Goal: Task Accomplishment & Management: Manage account settings

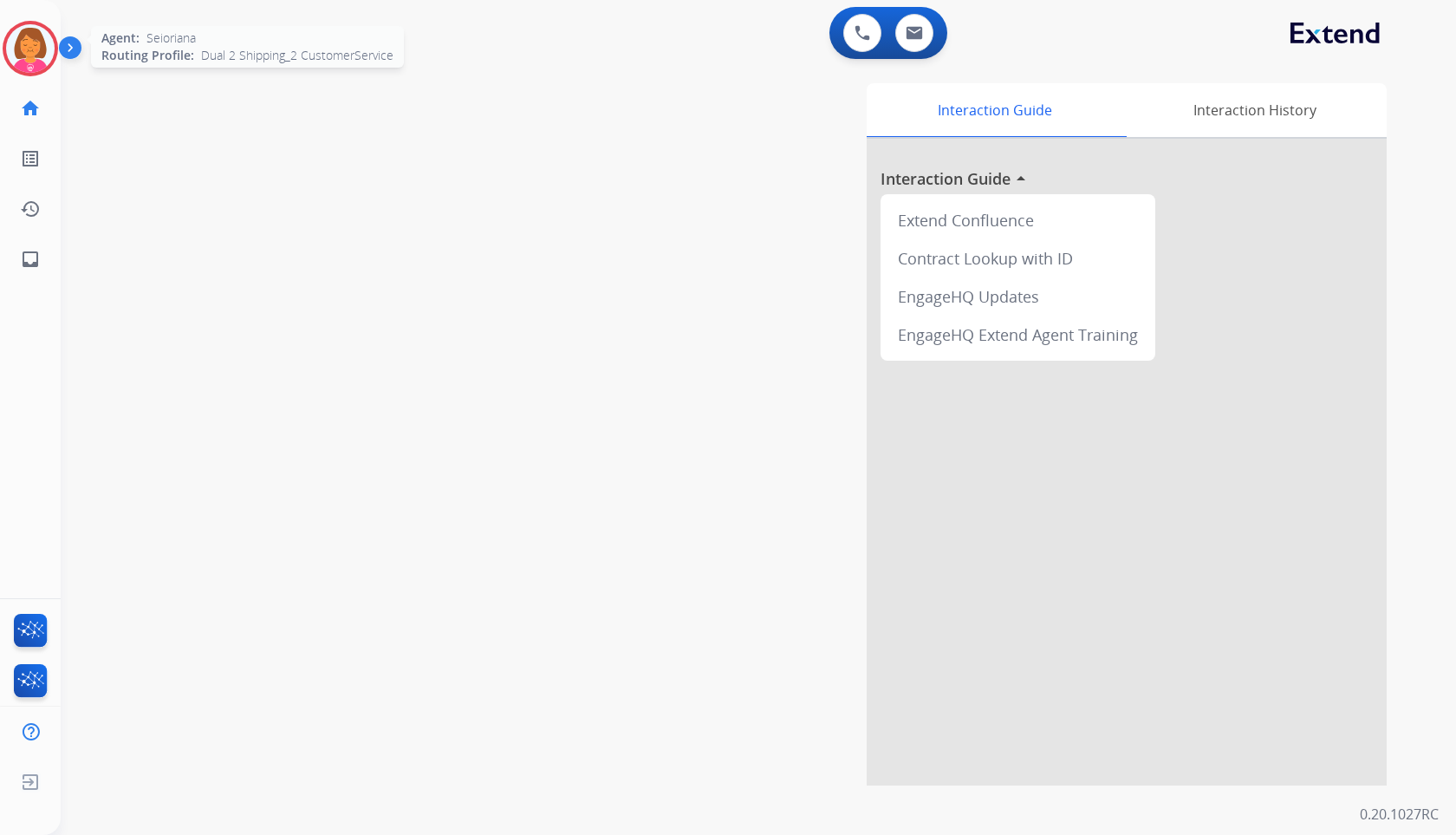
click at [19, 61] on img at bounding box center [30, 49] width 49 height 49
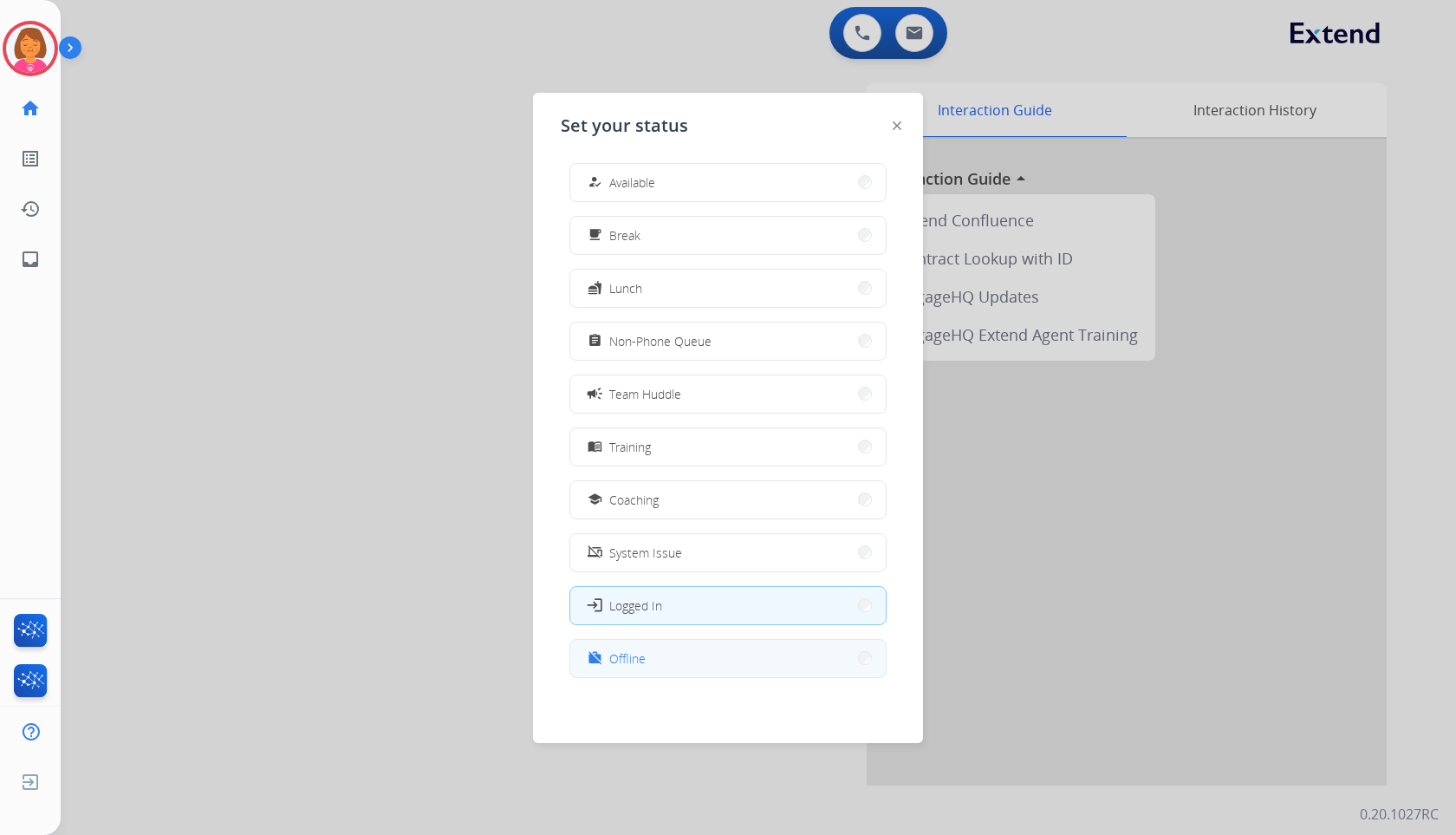
scroll to position [5, 0]
click at [670, 666] on button "work_off Offline" at bounding box center [728, 657] width 315 height 37
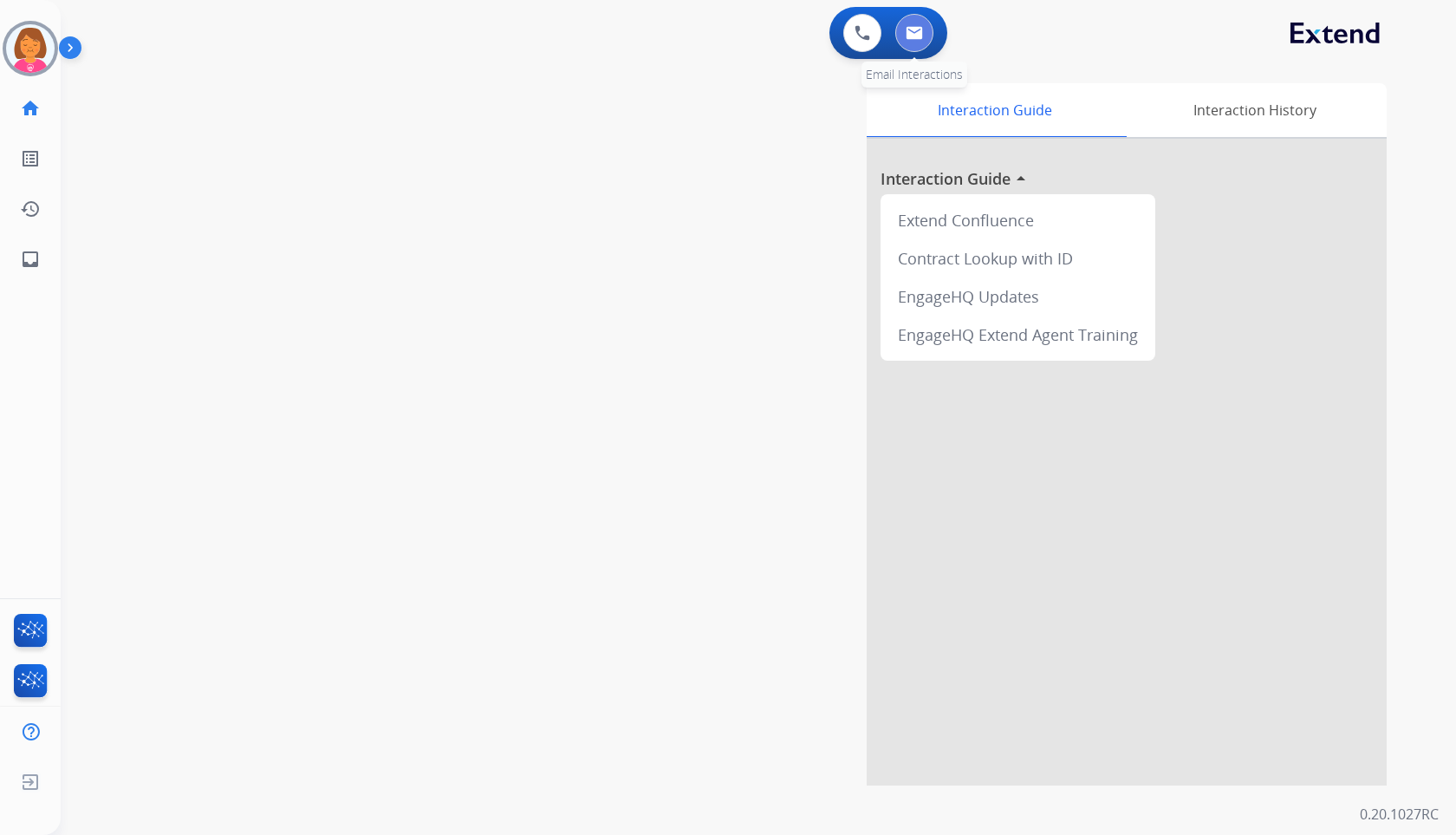
click at [916, 48] on button at bounding box center [914, 33] width 38 height 38
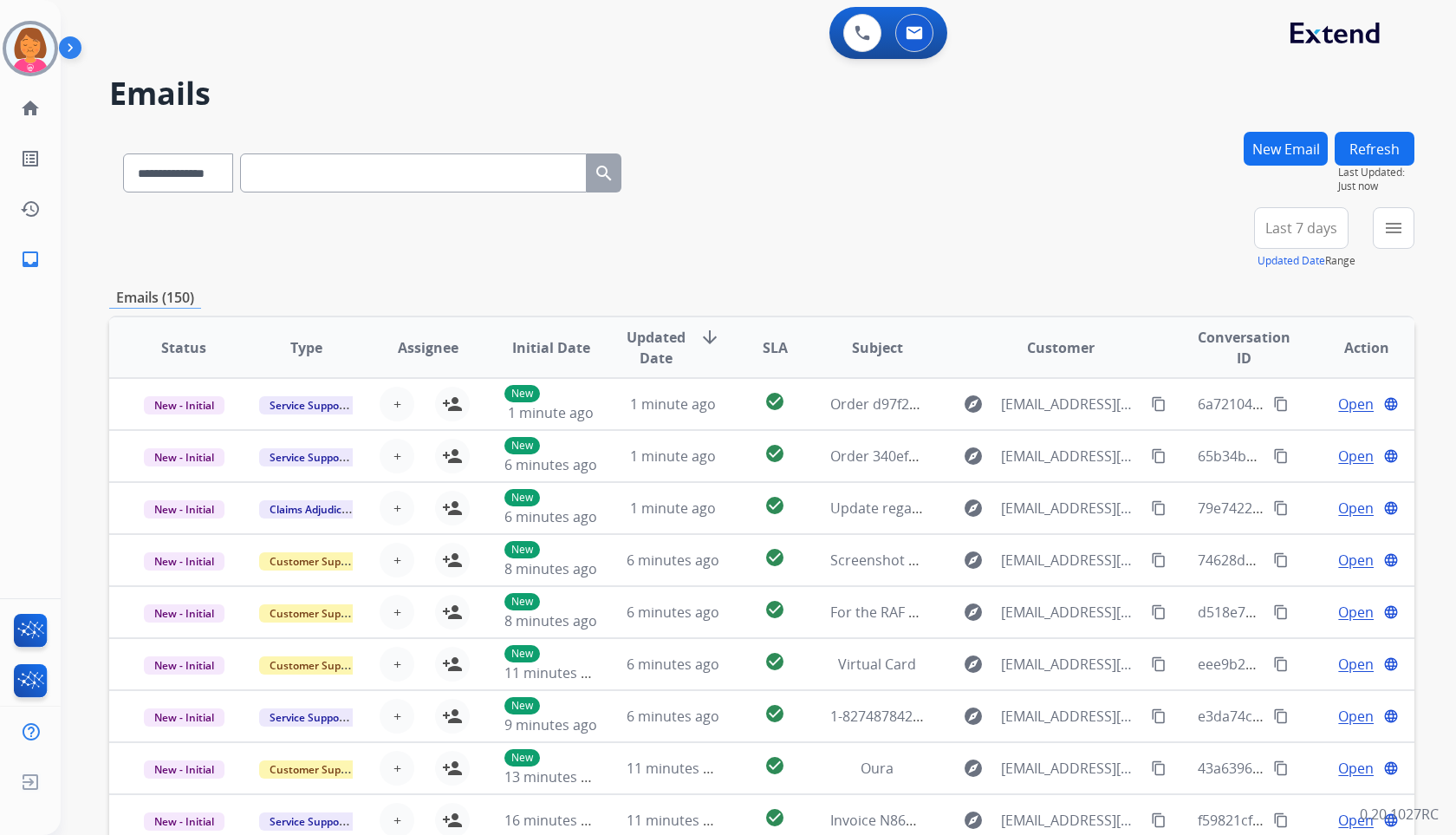
click at [346, 171] on input "text" at bounding box center [413, 173] width 347 height 39
paste input "**********"
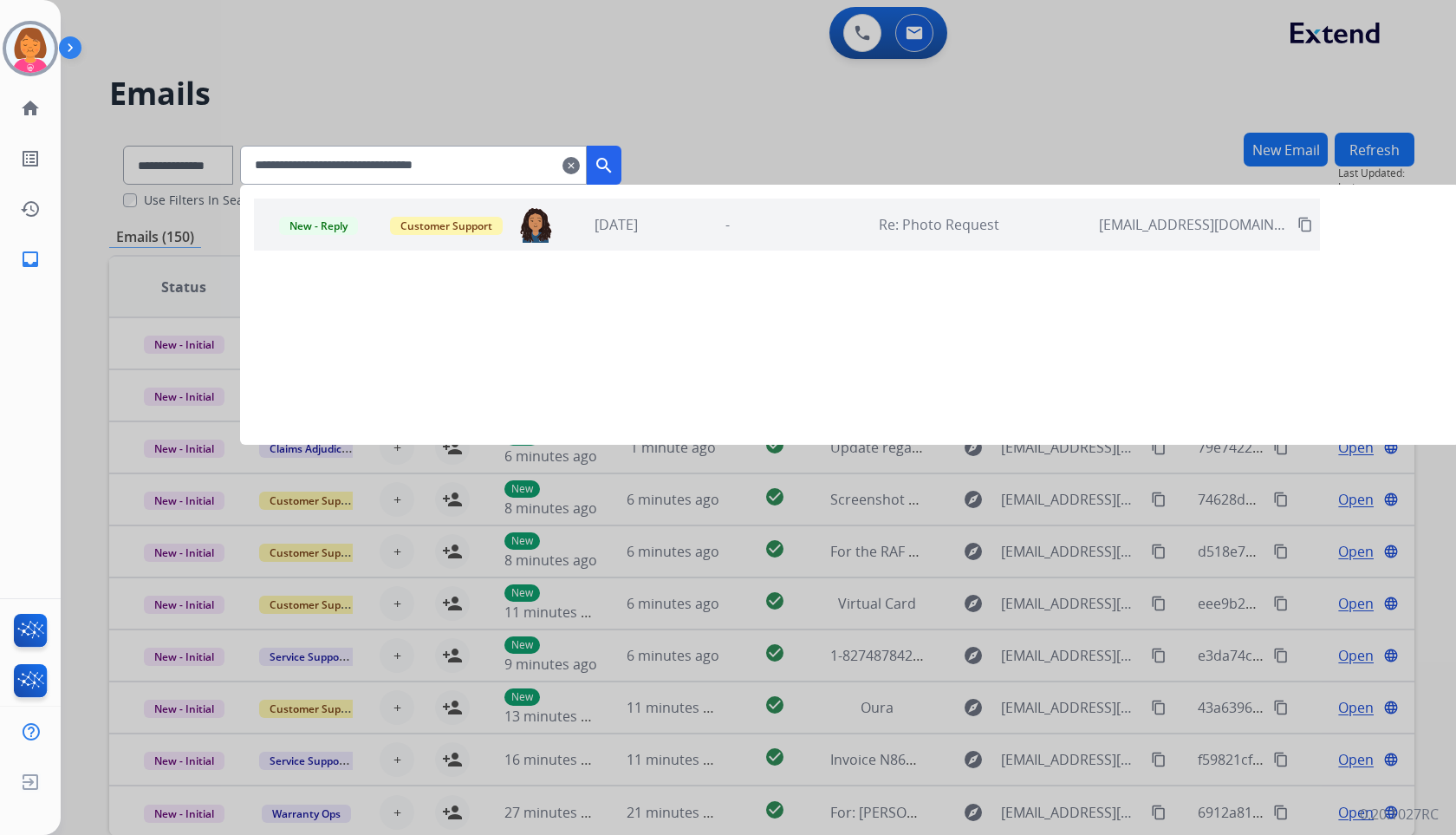
type input "**********"
click at [816, 206] on div "New - Reply Customer Support [EMAIL_ADDRESS][DOMAIN_NAME] [DATE] - Re: Photo Re…" at bounding box center [786, 225] width 1066 height 52
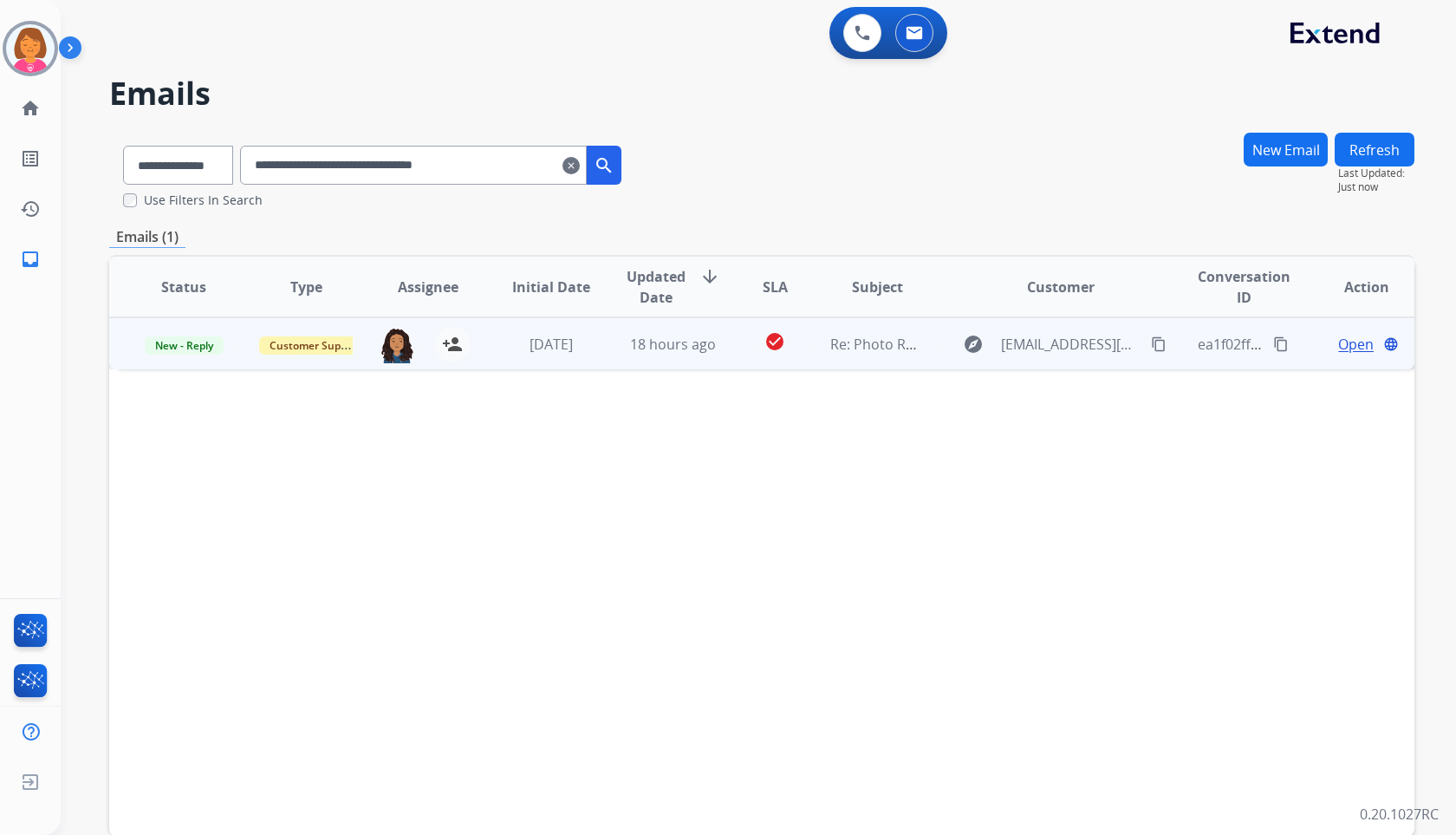
click at [1338, 344] on span "Open" at bounding box center [1356, 344] width 36 height 21
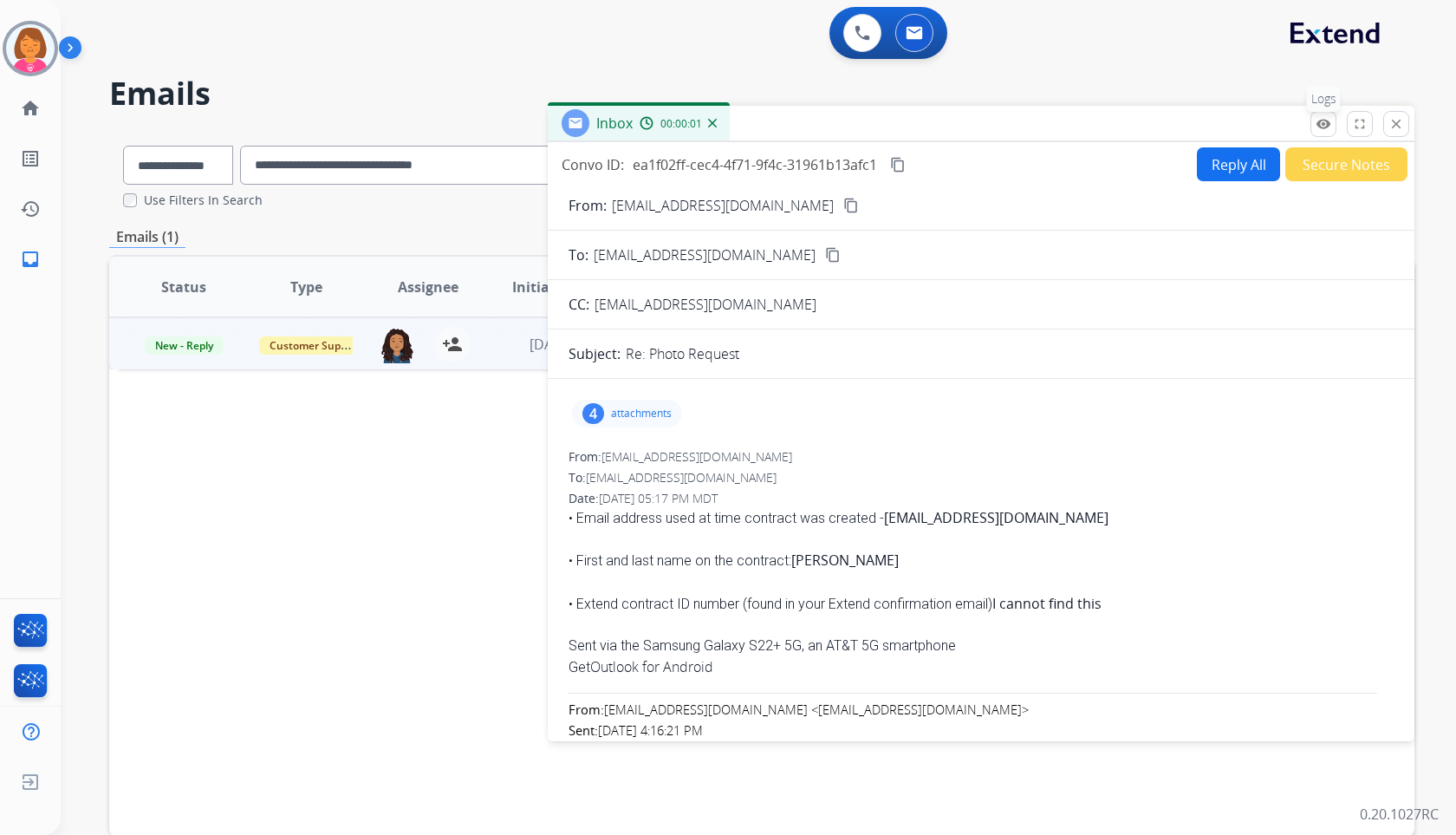
click at [1318, 131] on mat-icon "remove_red_eye" at bounding box center [1324, 124] width 16 height 16
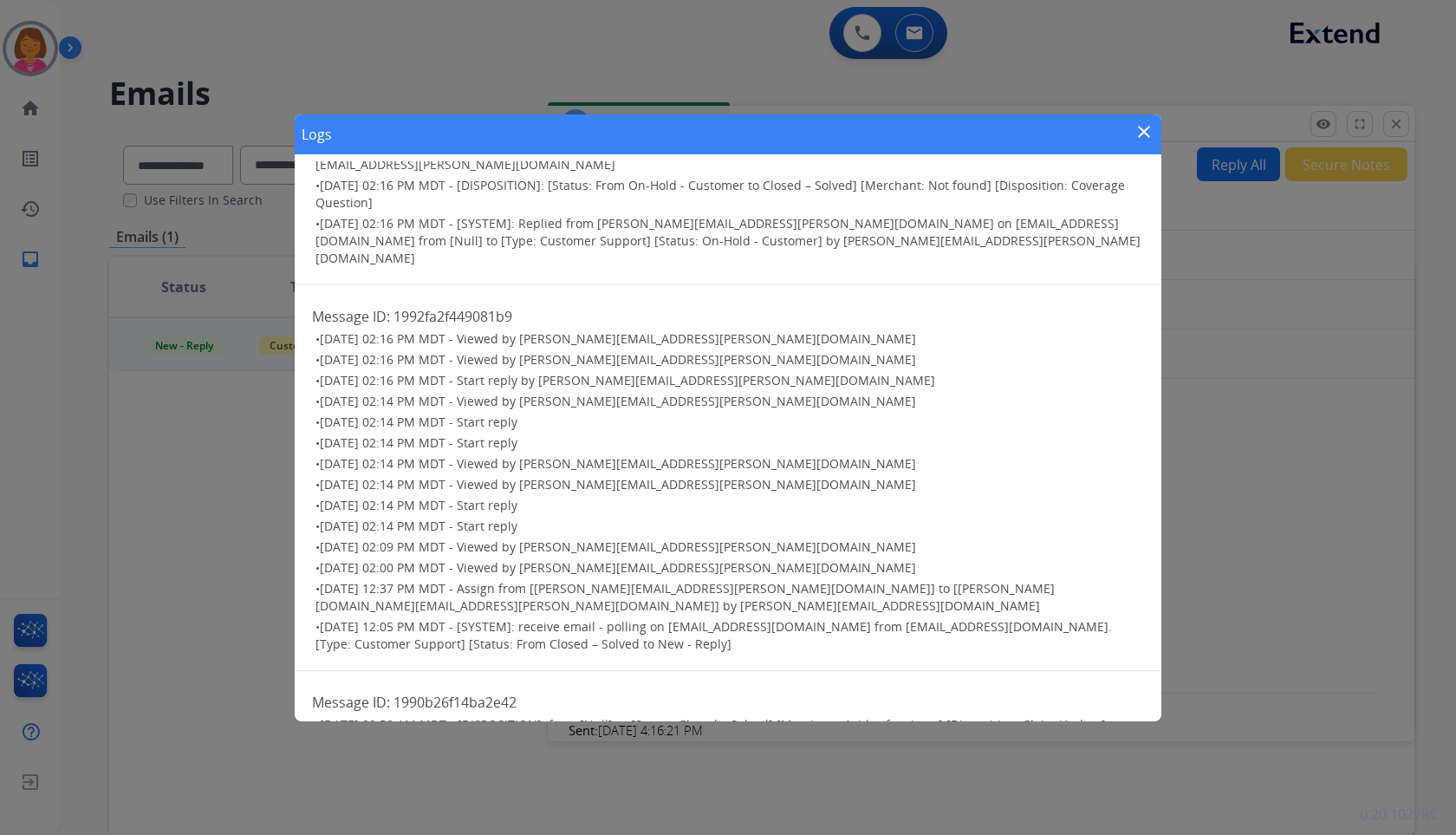
scroll to position [261, 0]
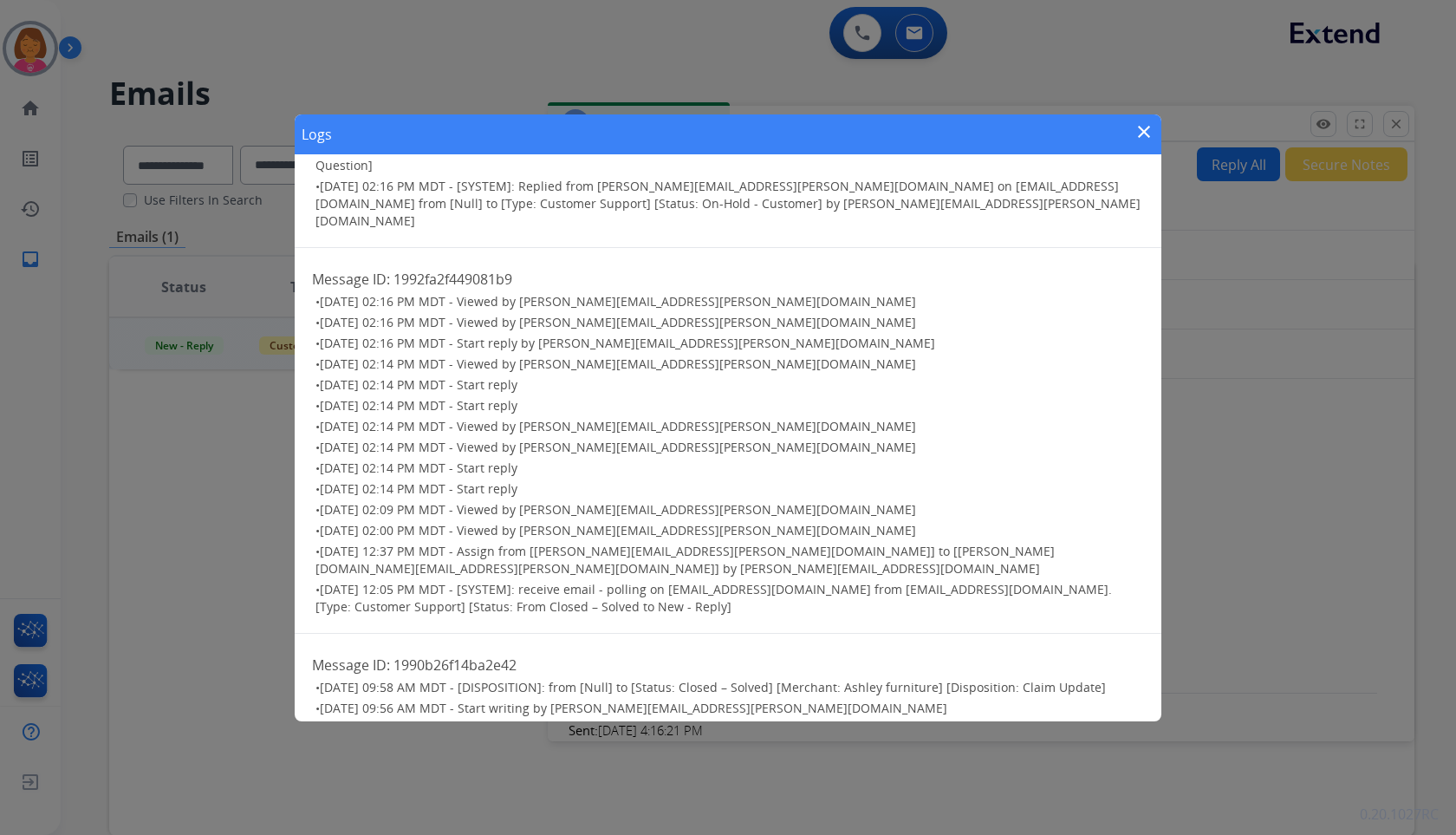
click at [1144, 128] on mat-icon "close" at bounding box center [1144, 132] width 21 height 21
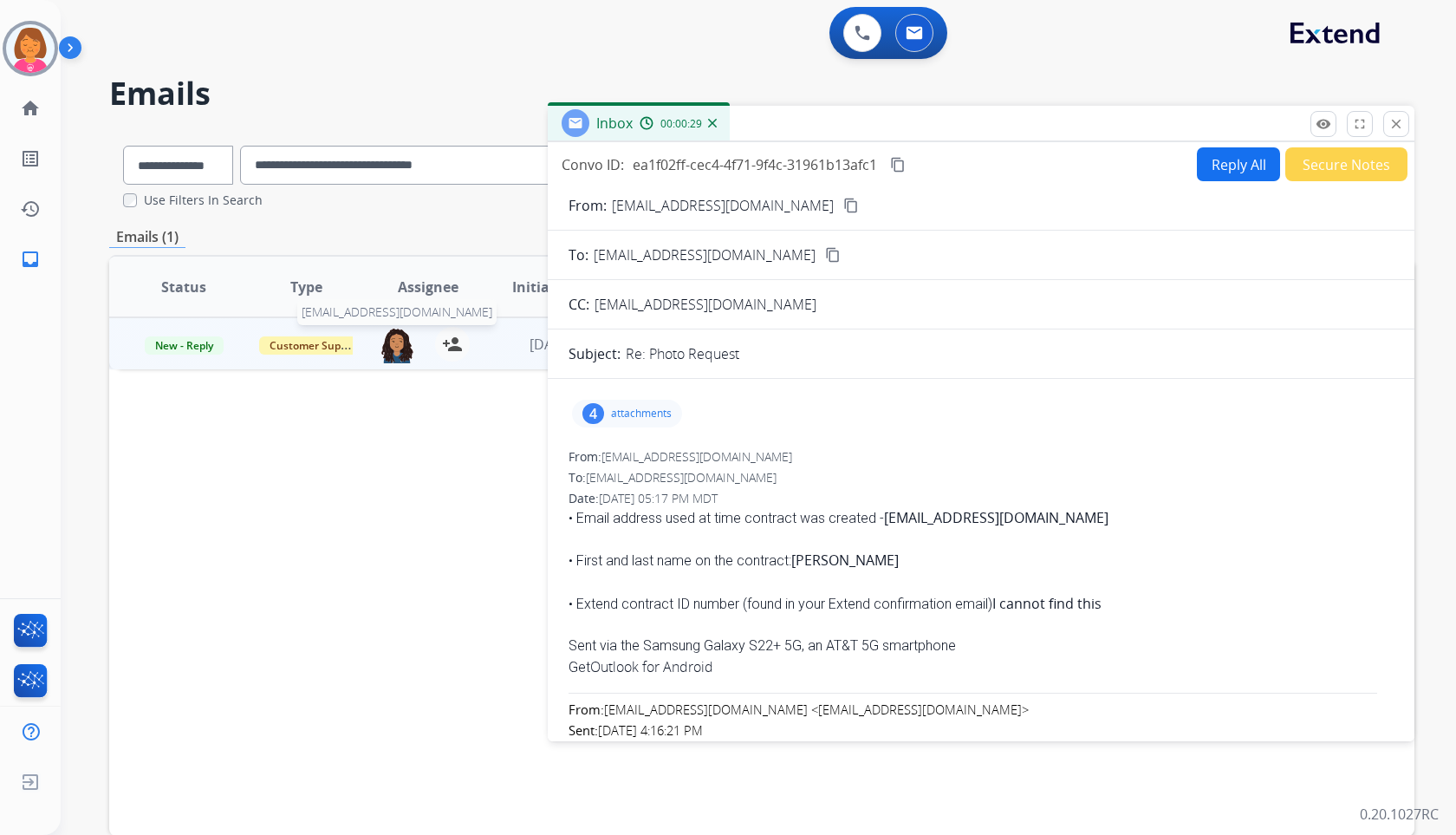
click at [384, 350] on img at bounding box center [397, 345] width 35 height 37
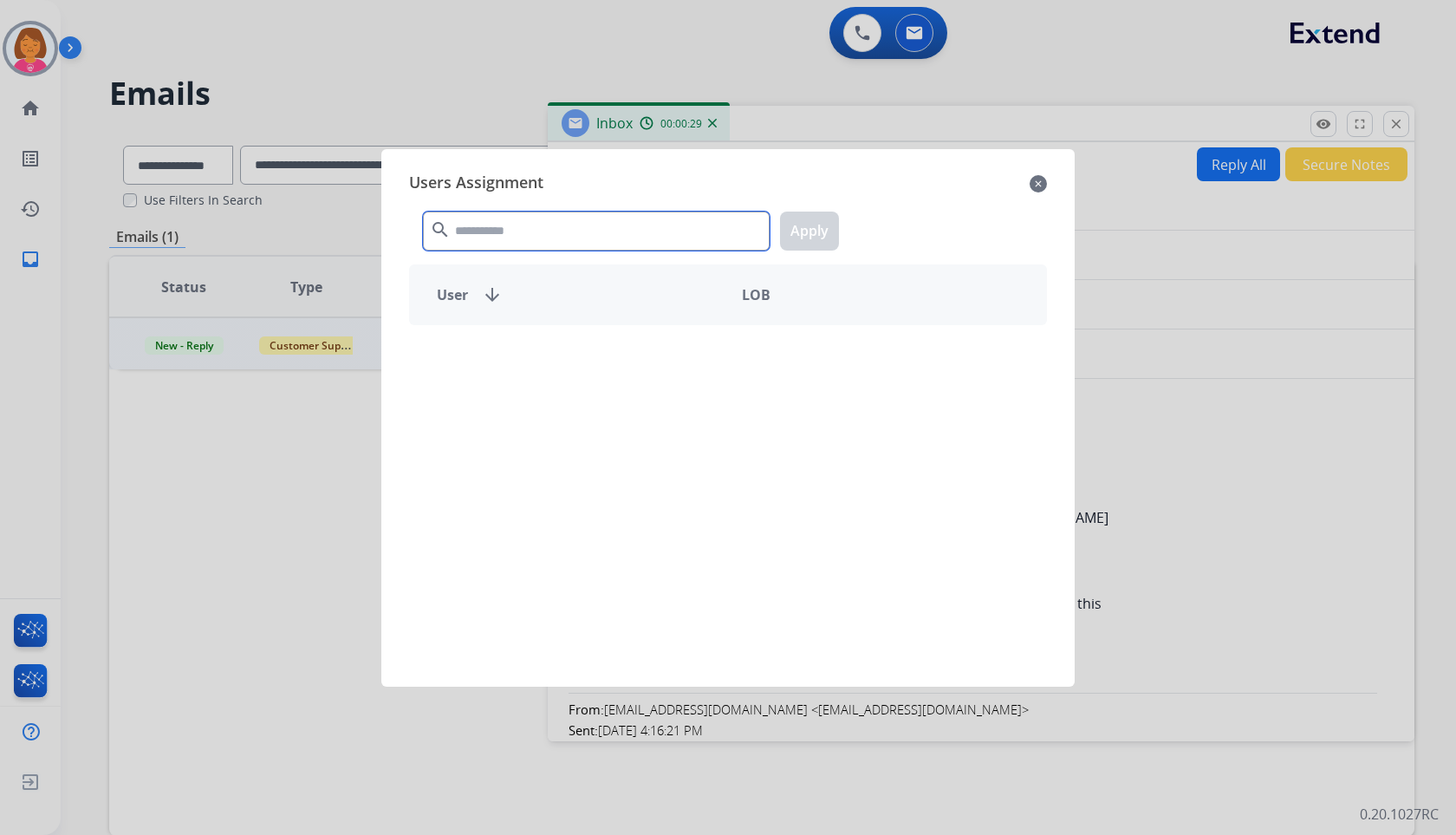
click at [665, 234] on input "text" at bounding box center [596, 231] width 347 height 39
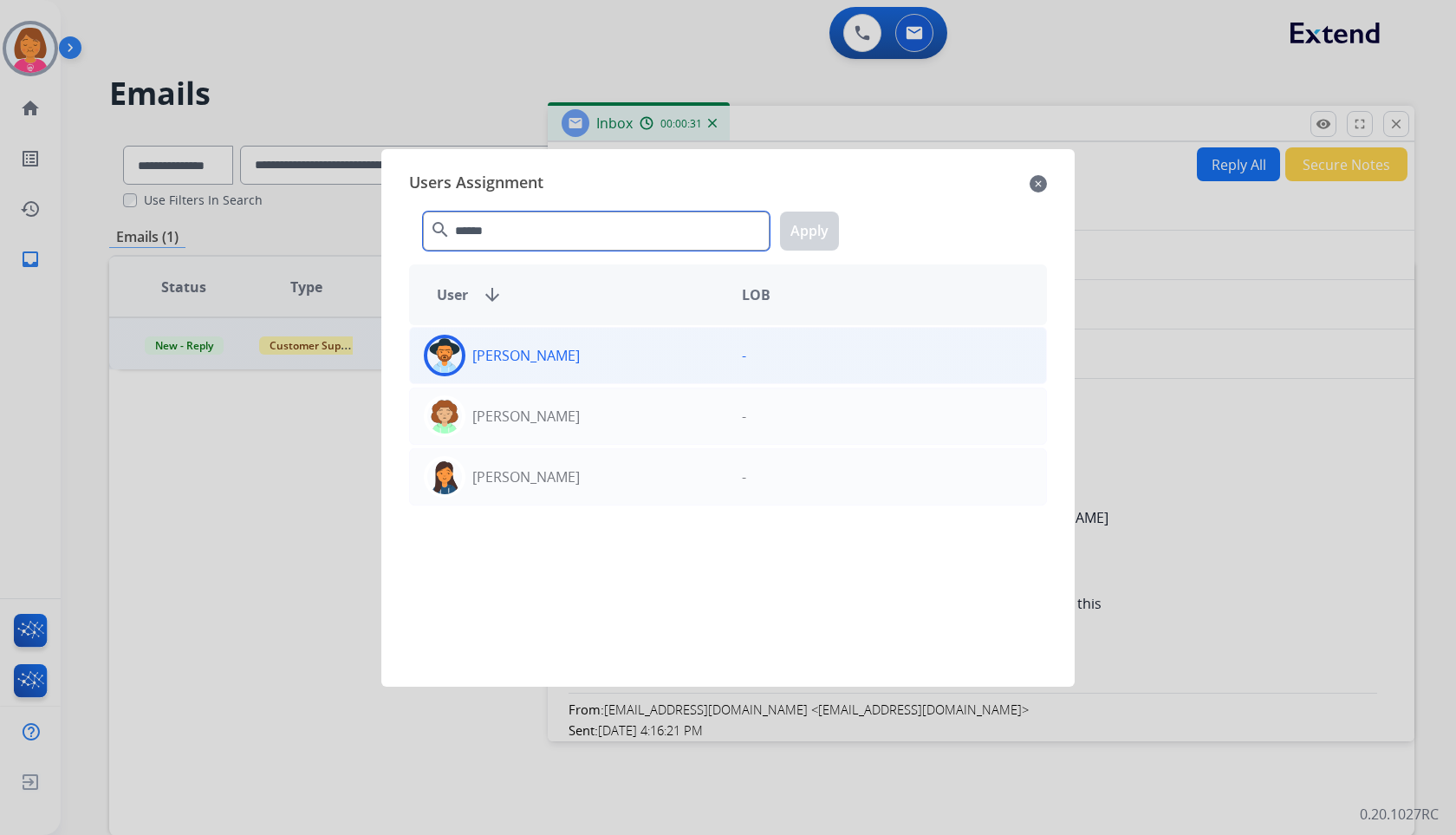
type input "******"
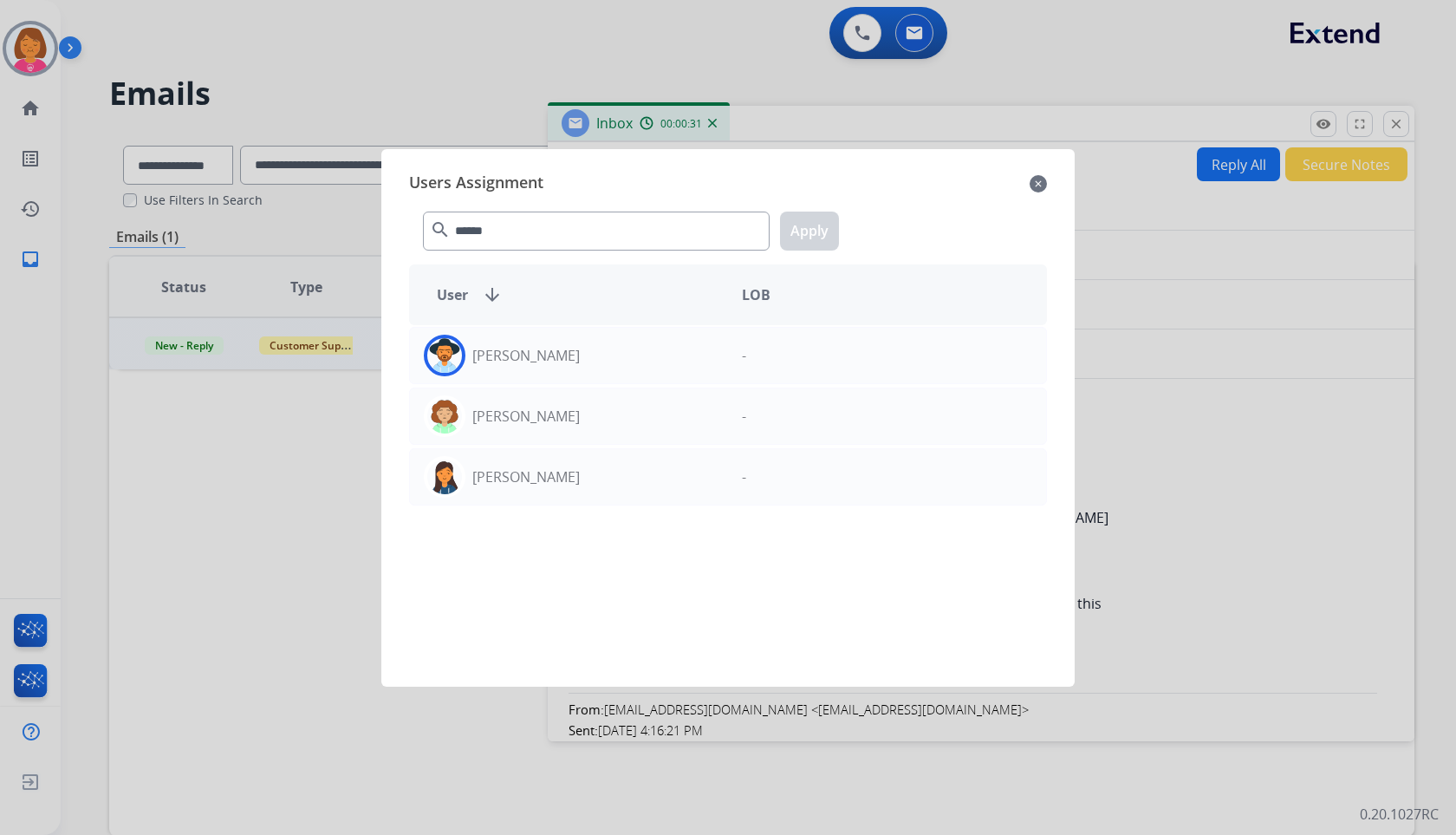
drag, startPoint x: 704, startPoint y: 350, endPoint x: 850, endPoint y: 244, distance: 180.4
click at [725, 352] on div "[PERSON_NAME] -" at bounding box center [728, 356] width 638 height 58
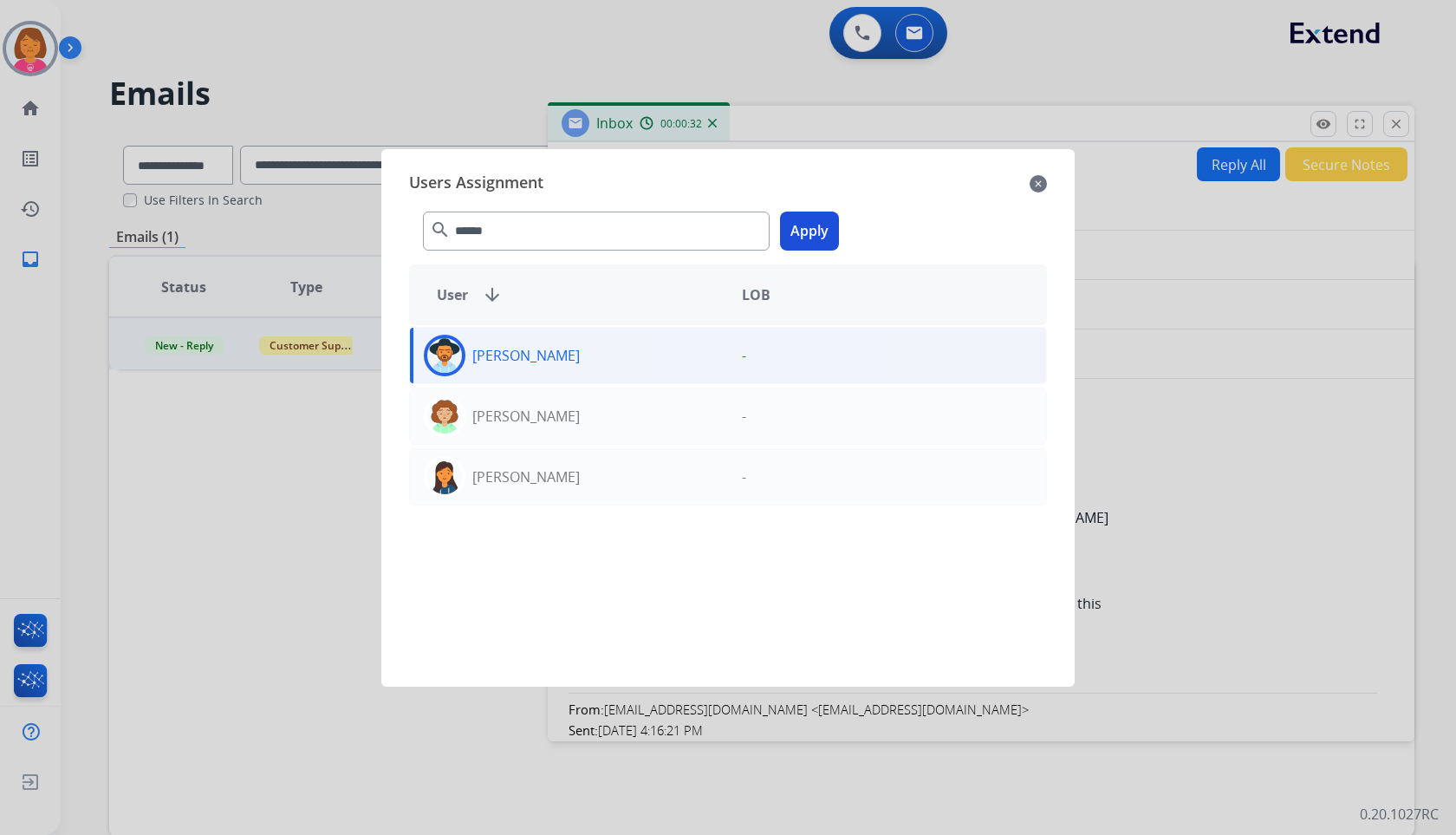
click at [820, 245] on button "Apply" at bounding box center [809, 231] width 59 height 39
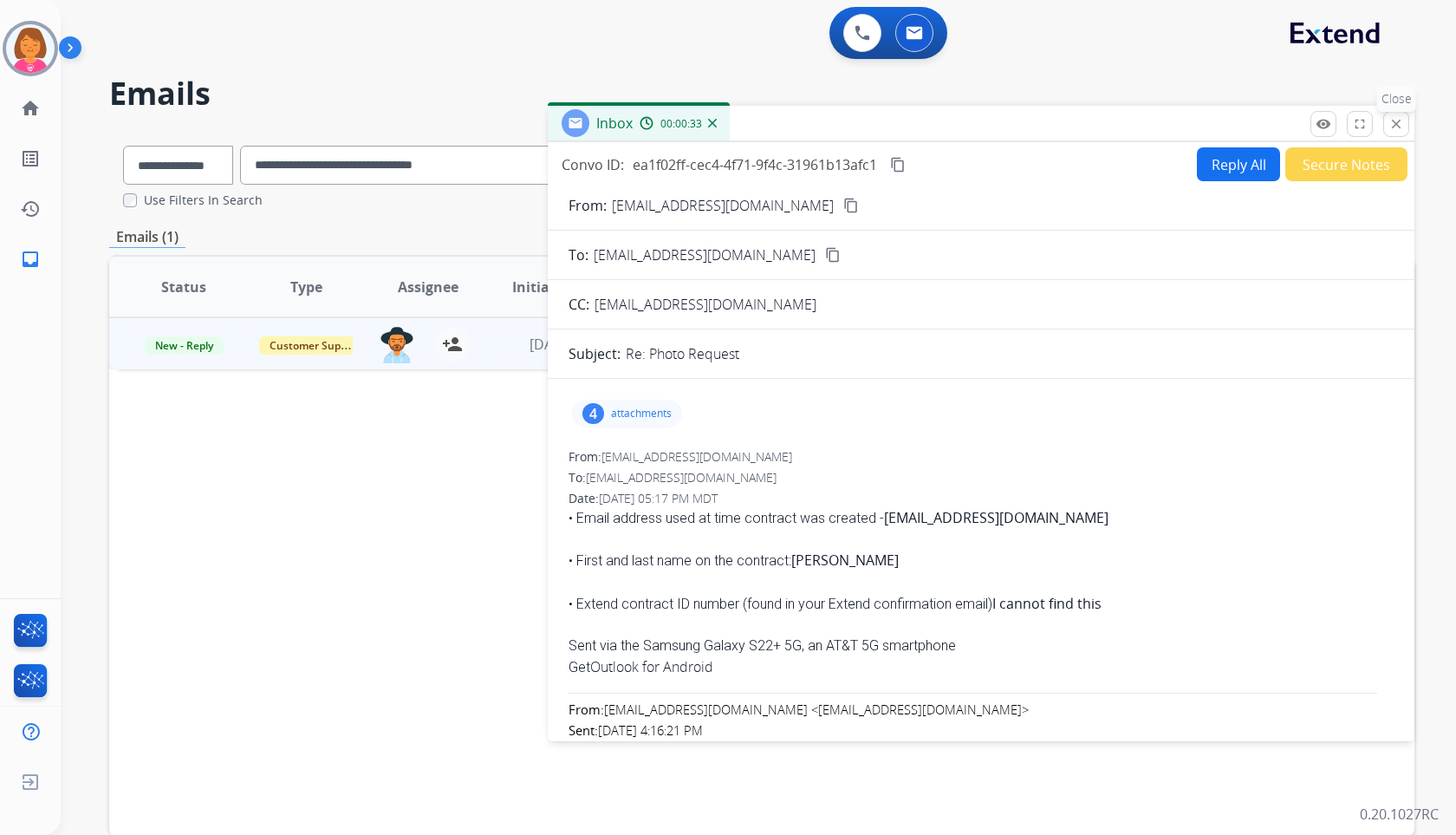
click at [1397, 130] on mat-icon "close" at bounding box center [1396, 124] width 16 height 16
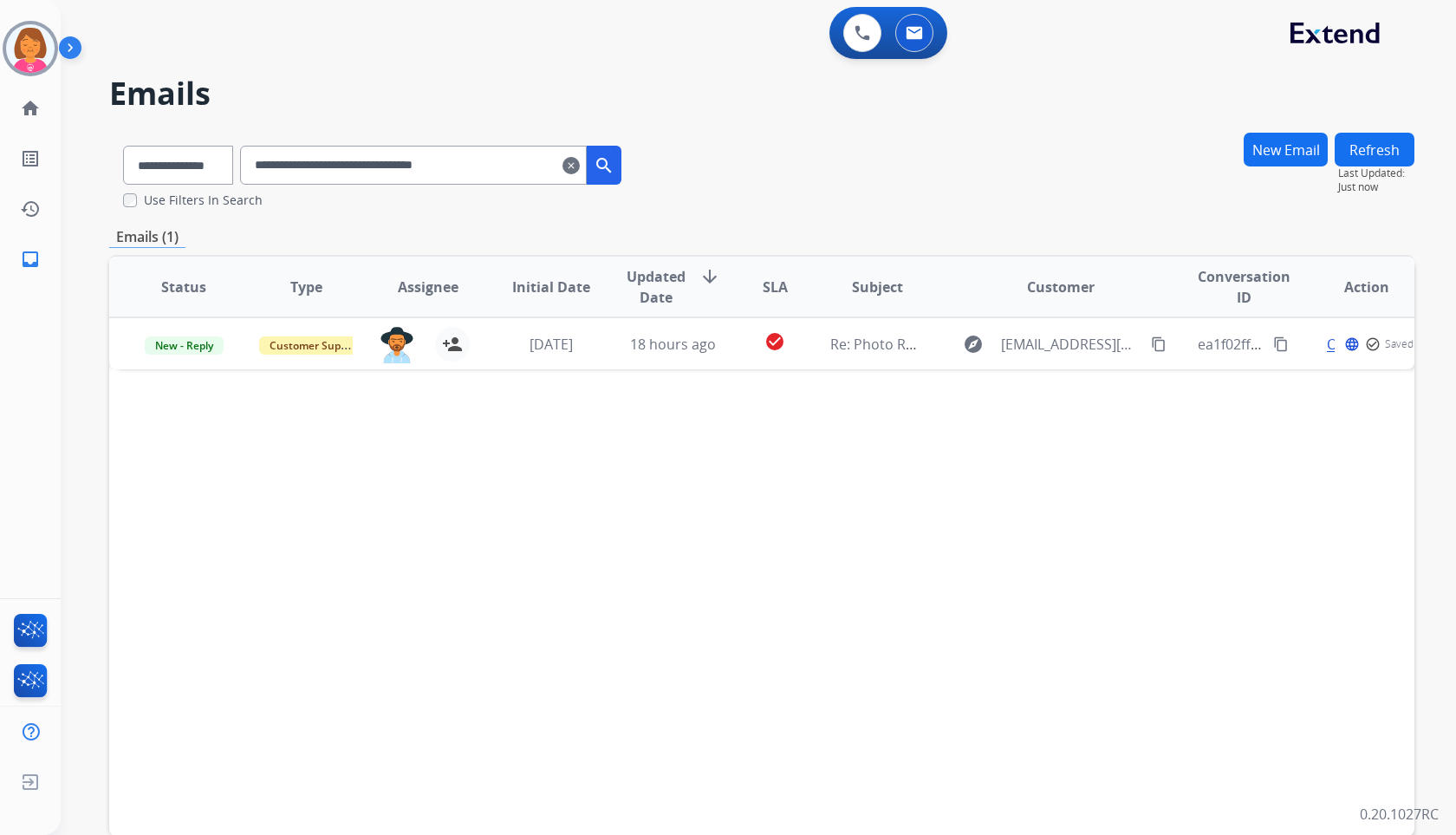
click at [579, 168] on mat-icon "clear" at bounding box center [571, 166] width 17 height 21
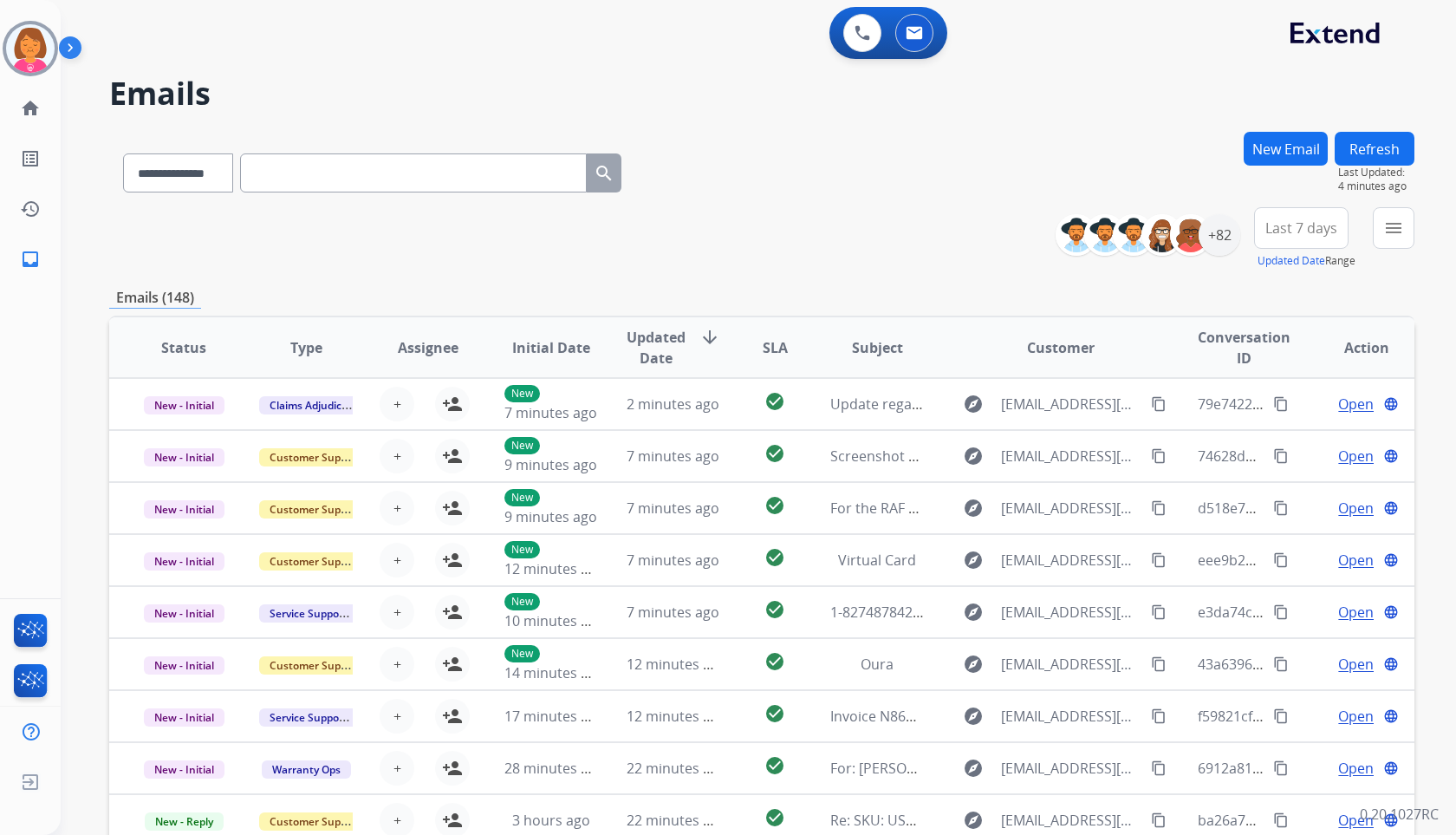
click at [357, 160] on input "text" at bounding box center [413, 173] width 347 height 39
paste input "**********"
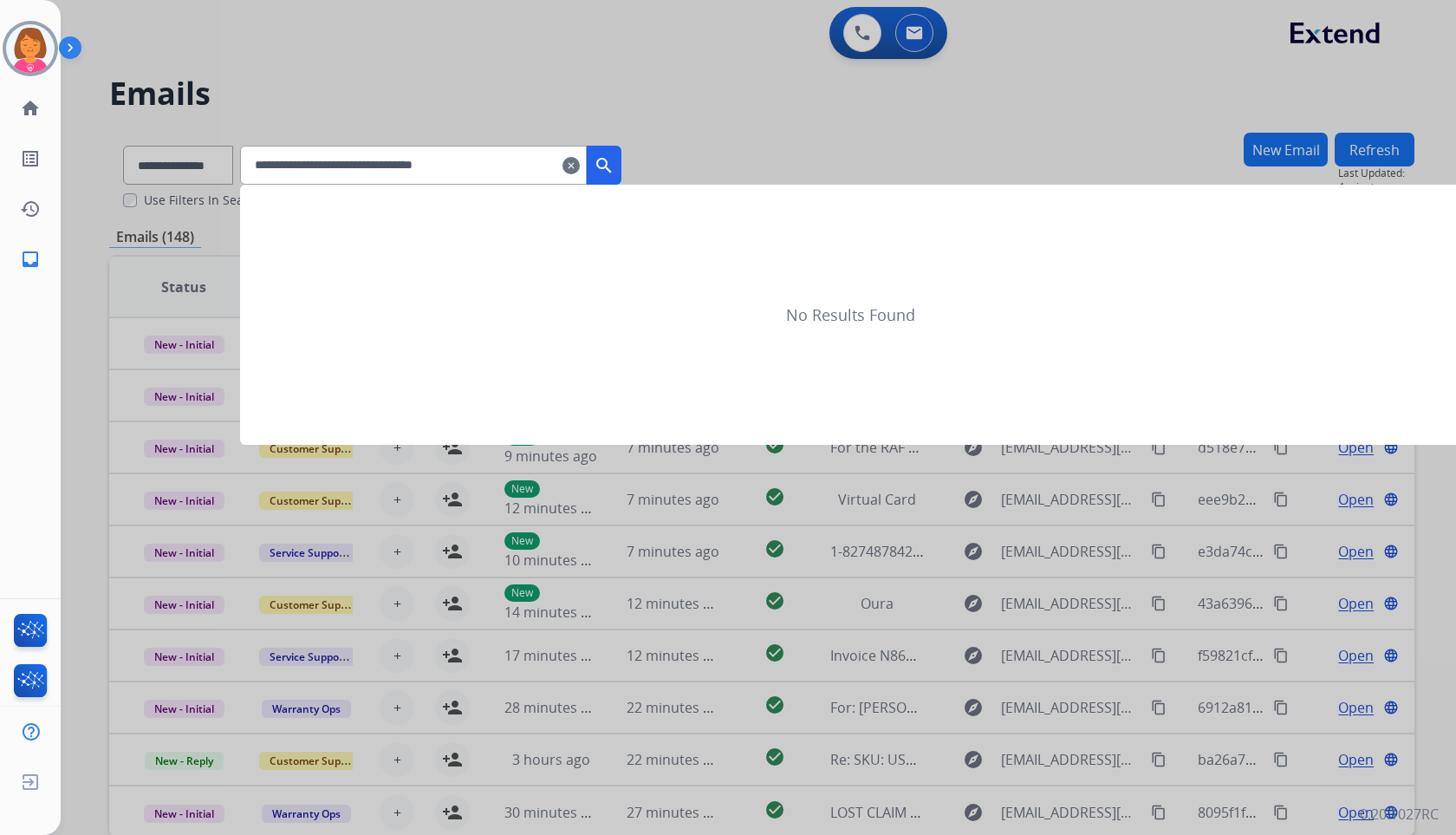
type input "**********"
click at [614, 168] on mat-icon "search" at bounding box center [604, 166] width 21 height 21
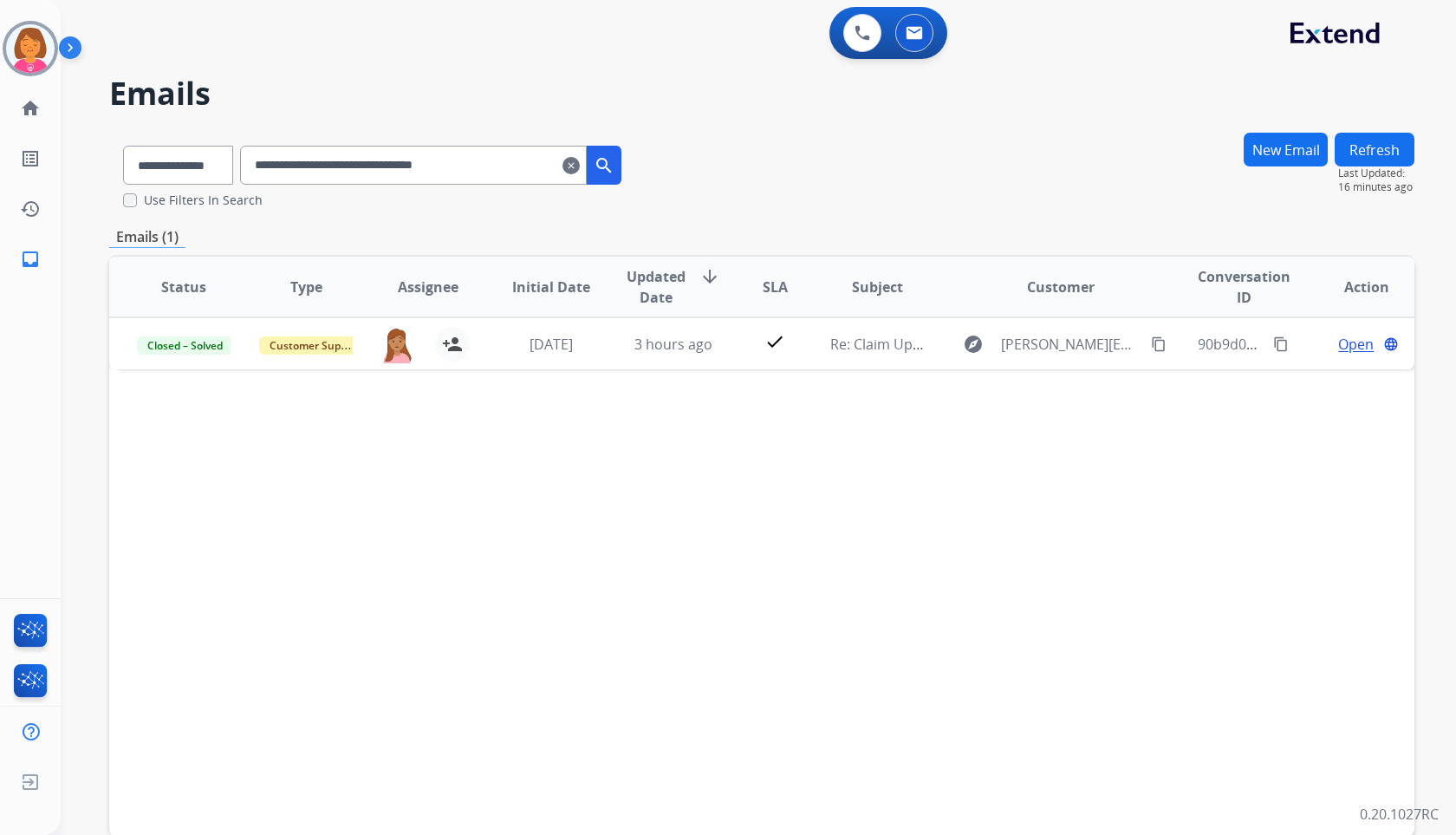
click at [579, 168] on mat-icon "clear" at bounding box center [571, 166] width 17 height 21
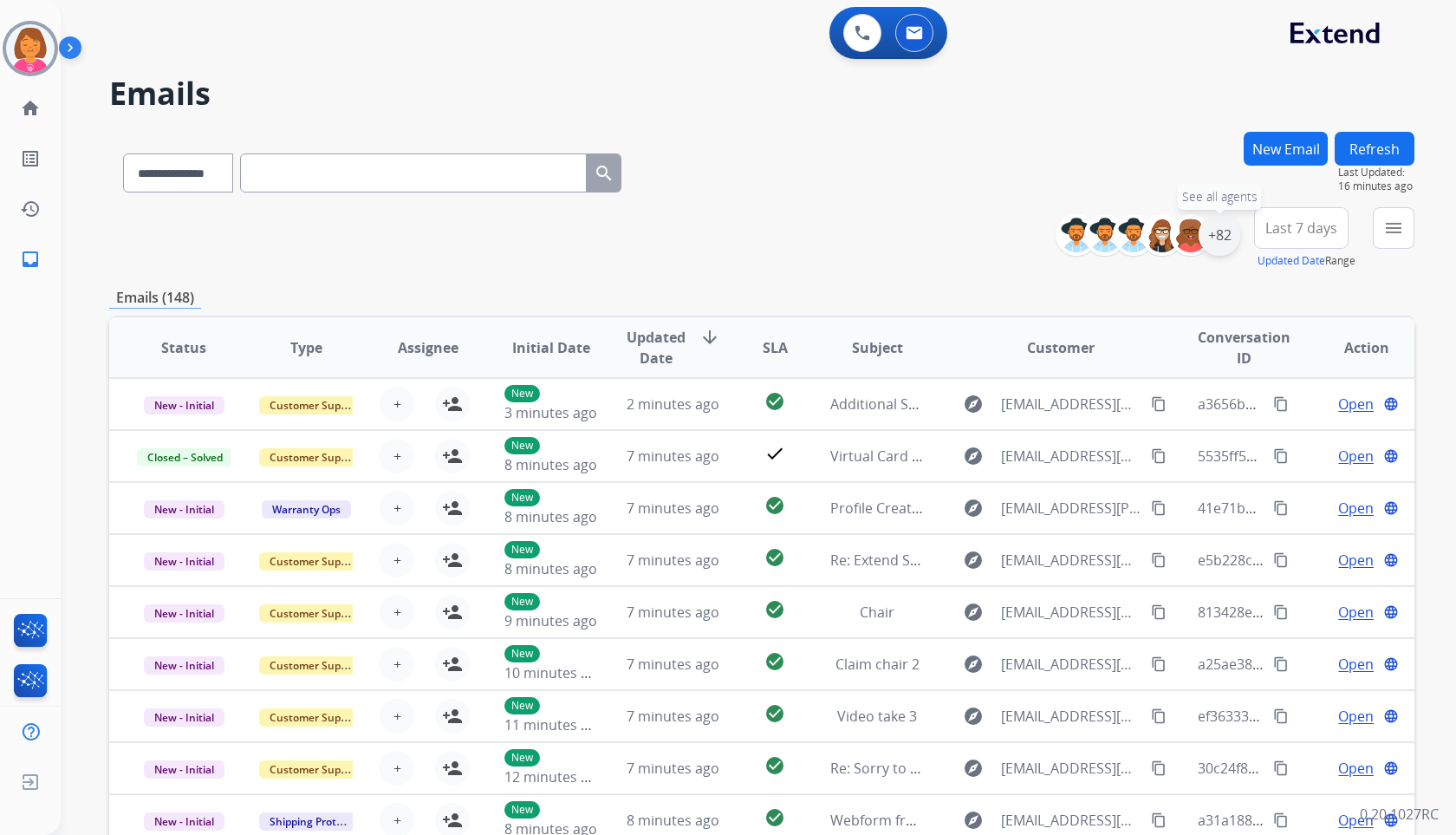
click at [1209, 230] on div "+82" at bounding box center [1219, 235] width 42 height 42
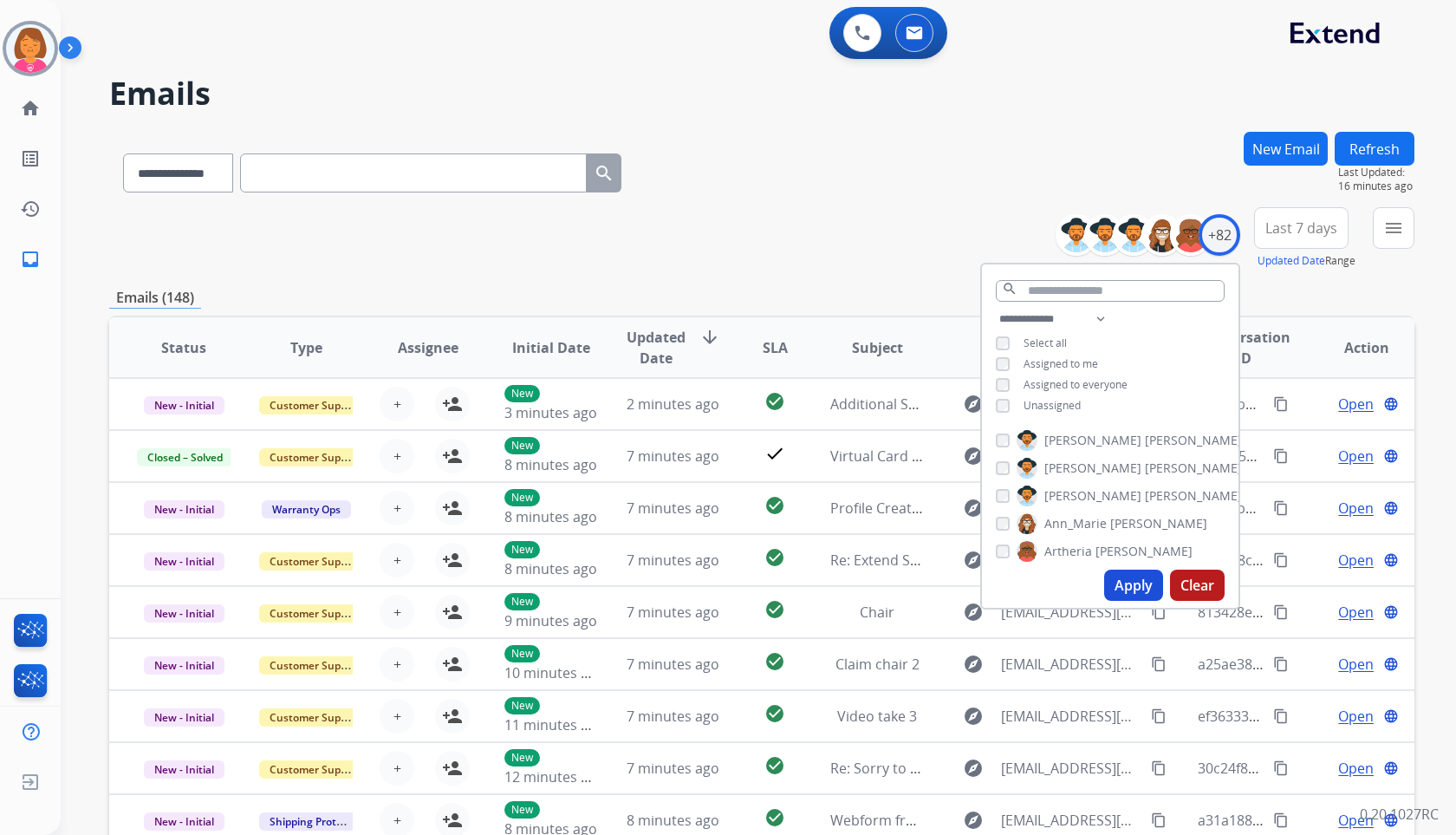
click at [1087, 363] on span "Assigned to me" at bounding box center [1061, 363] width 75 height 15
click at [1133, 586] on button "Apply" at bounding box center [1134, 585] width 59 height 31
click at [1302, 230] on span "Last 7 days" at bounding box center [1301, 228] width 72 height 7
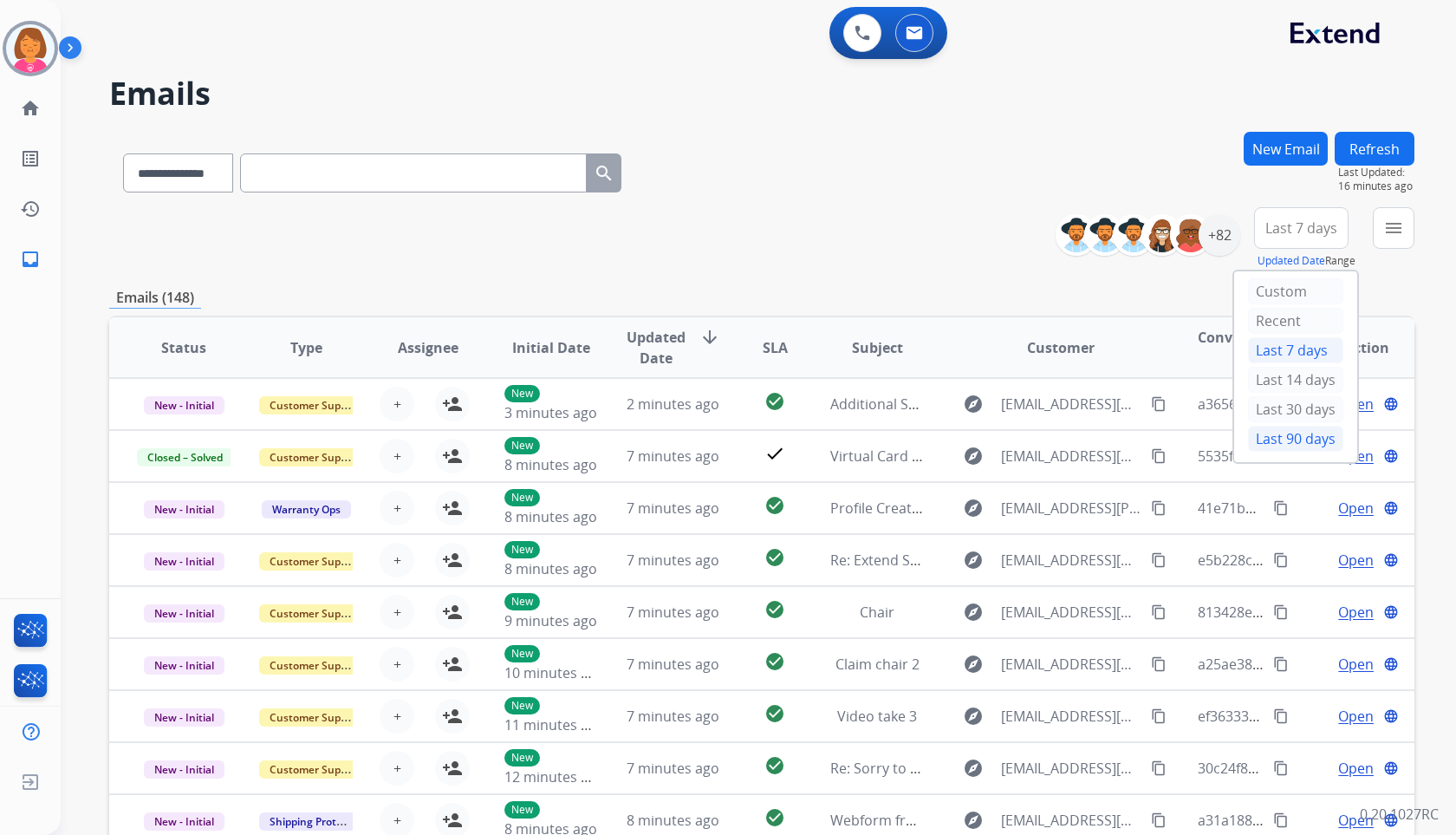
click at [1277, 433] on div "Last 90 days" at bounding box center [1295, 438] width 95 height 26
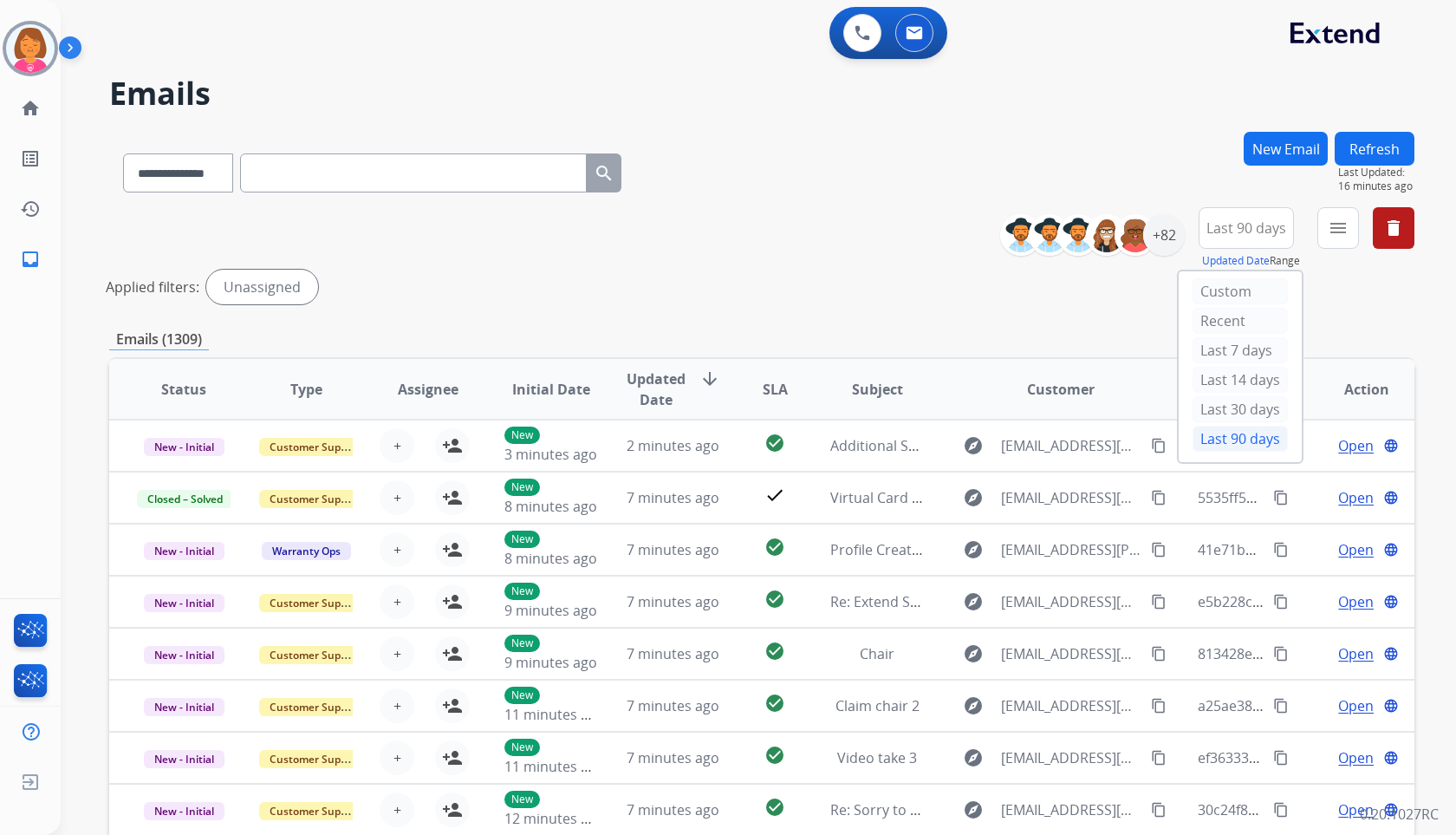
click at [1357, 307] on div "**********" at bounding box center [762, 259] width 1305 height 104
click at [1344, 234] on mat-icon "menu" at bounding box center [1338, 228] width 21 height 21
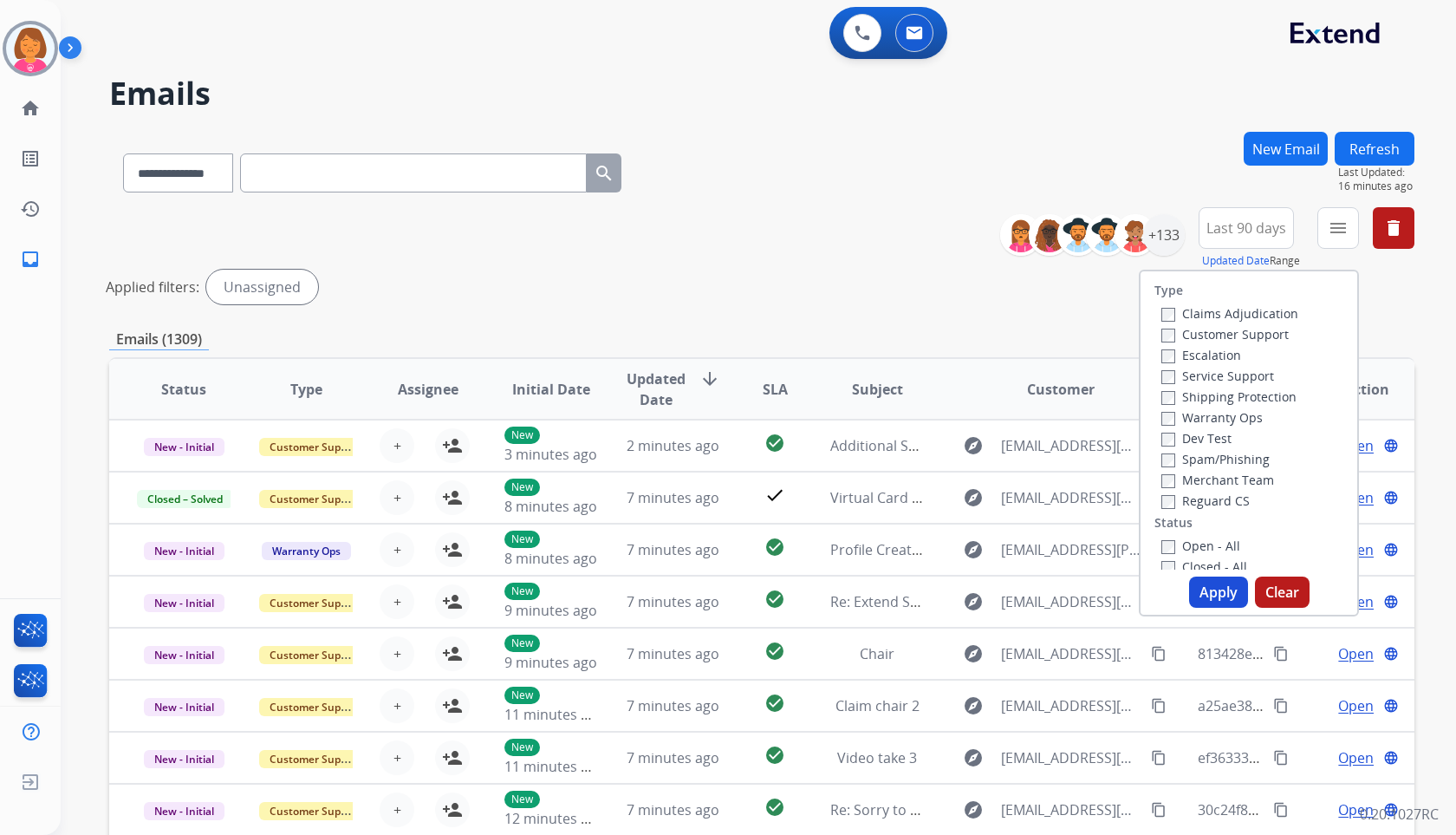
click at [1275, 329] on label "Customer Support" at bounding box center [1225, 334] width 127 height 17
click at [1262, 397] on label "Shipping Protection" at bounding box center [1229, 397] width 135 height 17
click at [1217, 500] on label "Reguard CS" at bounding box center [1205, 500] width 88 height 17
click at [1218, 545] on label "Open - All" at bounding box center [1201, 546] width 79 height 17
click at [1217, 577] on button "Apply" at bounding box center [1219, 592] width 59 height 31
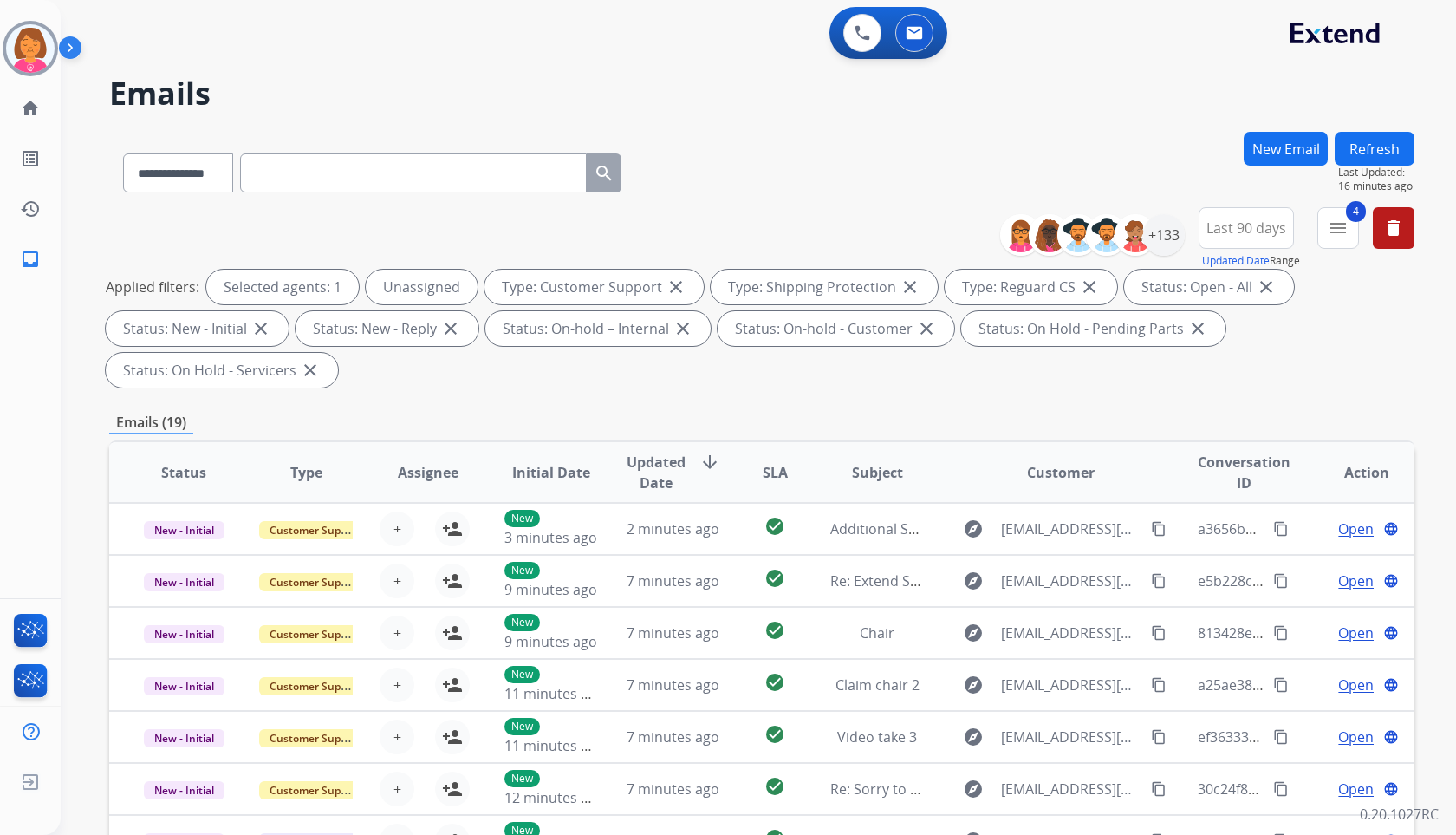
click at [1121, 89] on h2 "Emails" at bounding box center [762, 94] width 1305 height 35
drag, startPoint x: 788, startPoint y: 133, endPoint x: 804, endPoint y: 132, distance: 16.0
click at [796, 132] on div "**********" at bounding box center [762, 169] width 1305 height 76
click at [1134, 119] on div "**********" at bounding box center [737, 480] width 1353 height 835
